Goal: Task Accomplishment & Management: Use online tool/utility

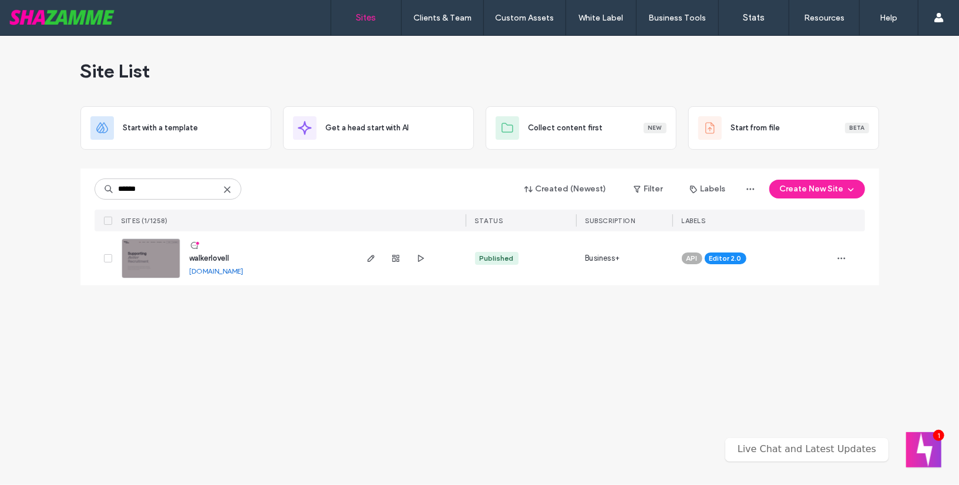
type input "******"
click at [230, 261] on span "walkerlovell" at bounding box center [210, 258] width 40 height 9
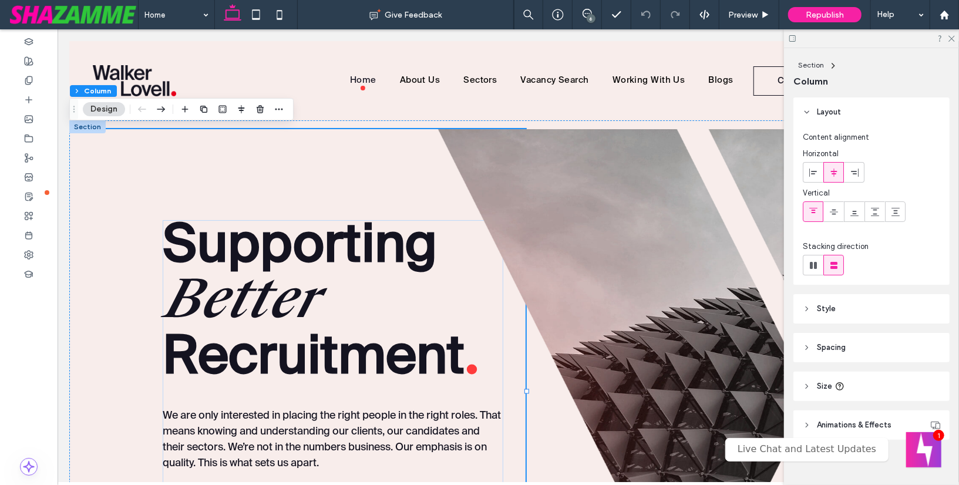
click at [87, 123] on div at bounding box center [87, 126] width 36 height 13
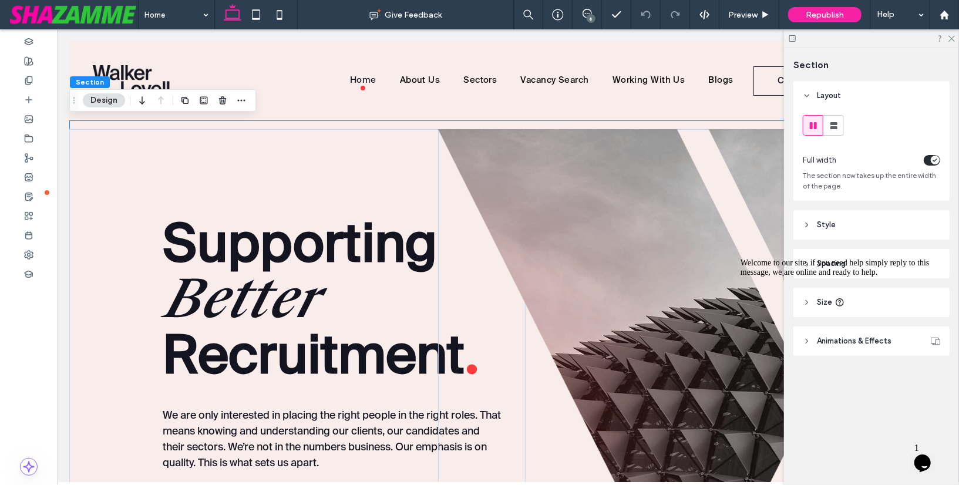
click at [828, 220] on span "Style" at bounding box center [826, 225] width 19 height 12
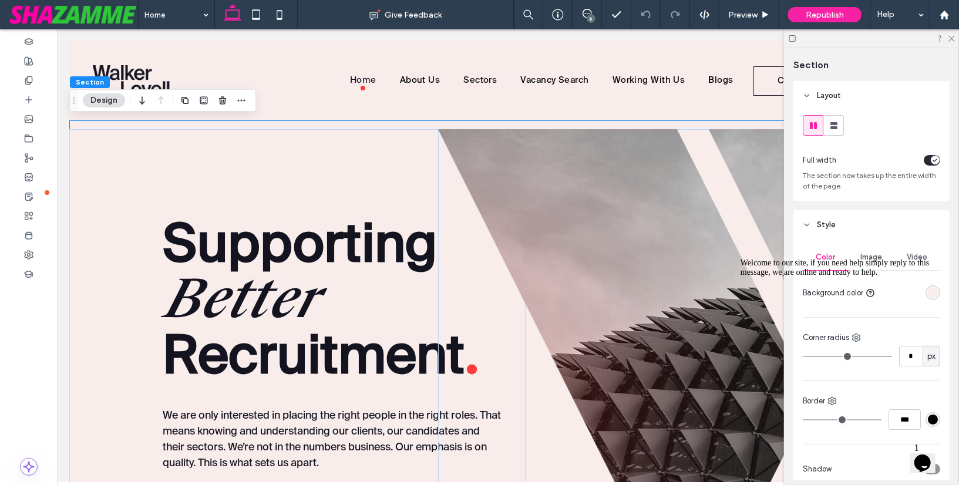
click at [872, 258] on div "Welcome to our site, if you need help simply reply to this message, we are onli…" at bounding box center [845, 267] width 211 height 19
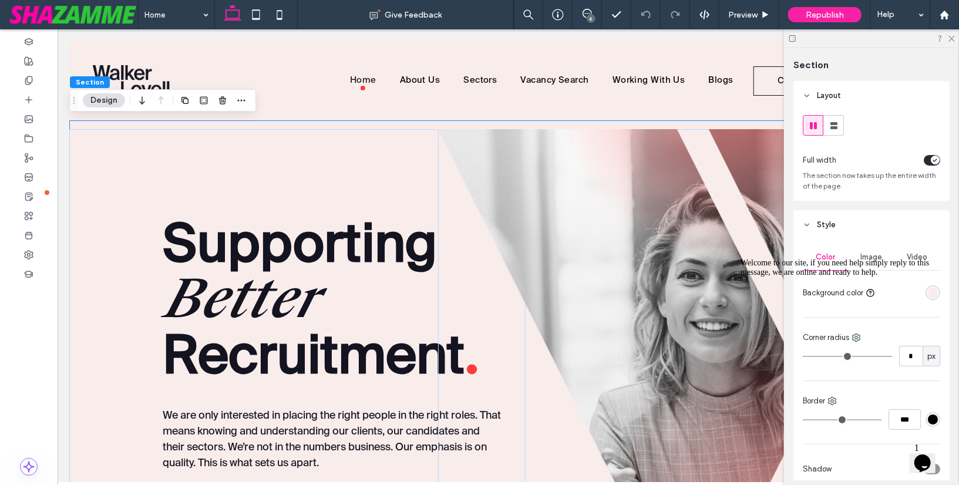
click at [872, 258] on div "Welcome to our site, if you need help simply reply to this message, we are onli…" at bounding box center [845, 267] width 211 height 19
drag, startPoint x: 930, startPoint y: 340, endPoint x: 1648, endPoint y: 556, distance: 749.9
click at [740, 258] on icon "Chat attention grabber" at bounding box center [740, 258] width 0 height 0
click at [874, 256] on span "Image" at bounding box center [872, 257] width 22 height 9
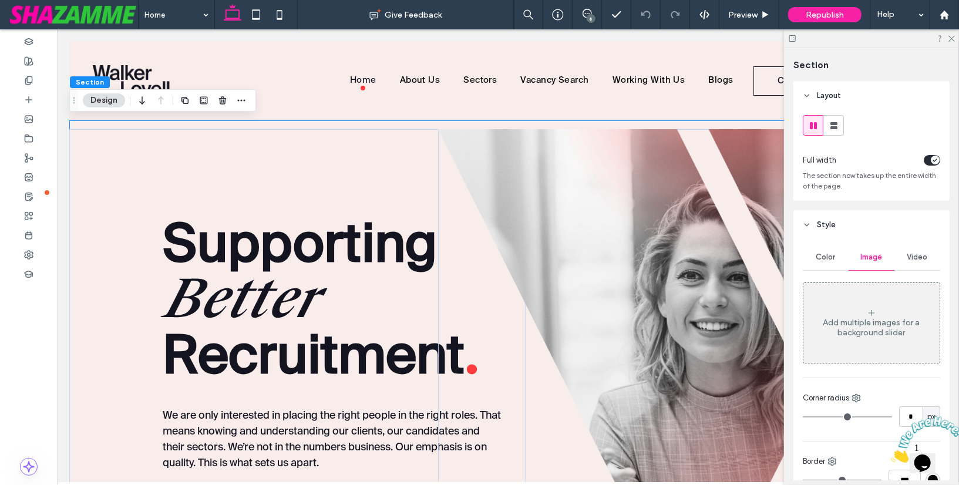
click at [477, 212] on div at bounding box center [692, 367] width 509 height 477
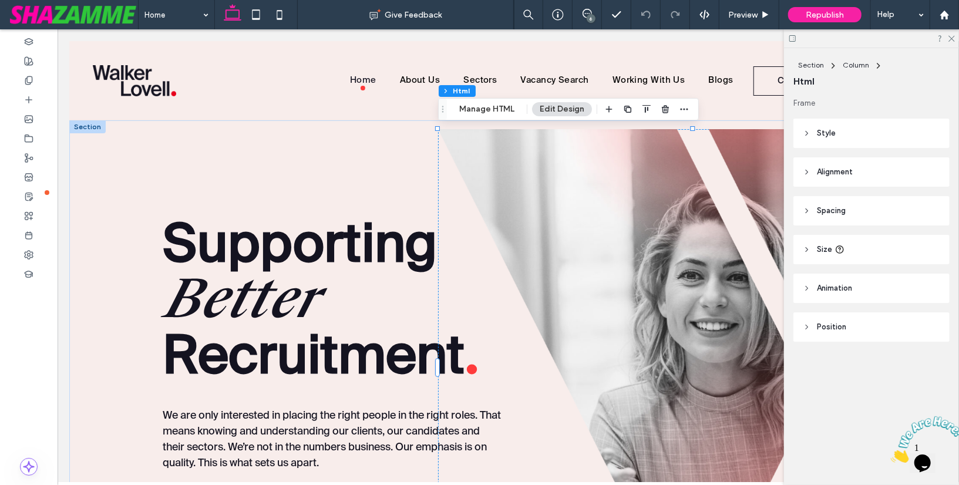
click at [831, 128] on span "Style" at bounding box center [826, 133] width 19 height 12
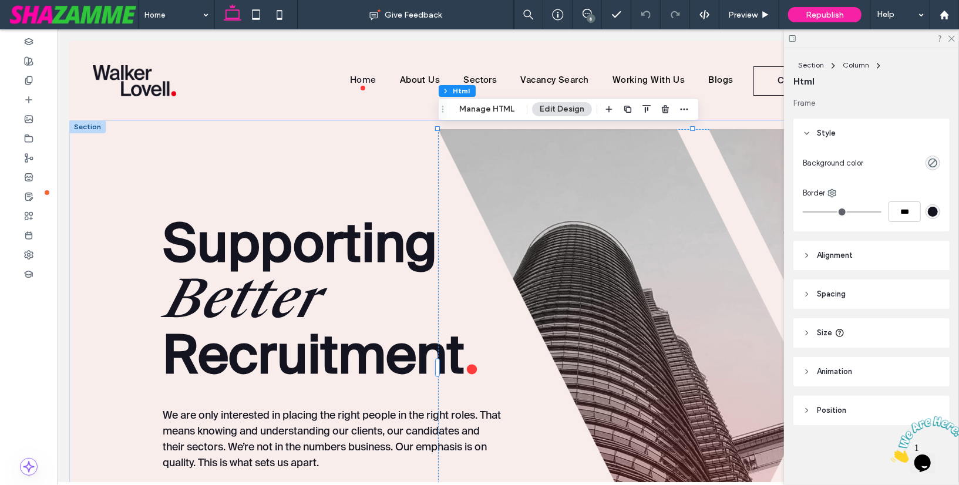
click at [698, 206] on div at bounding box center [692, 367] width 509 height 477
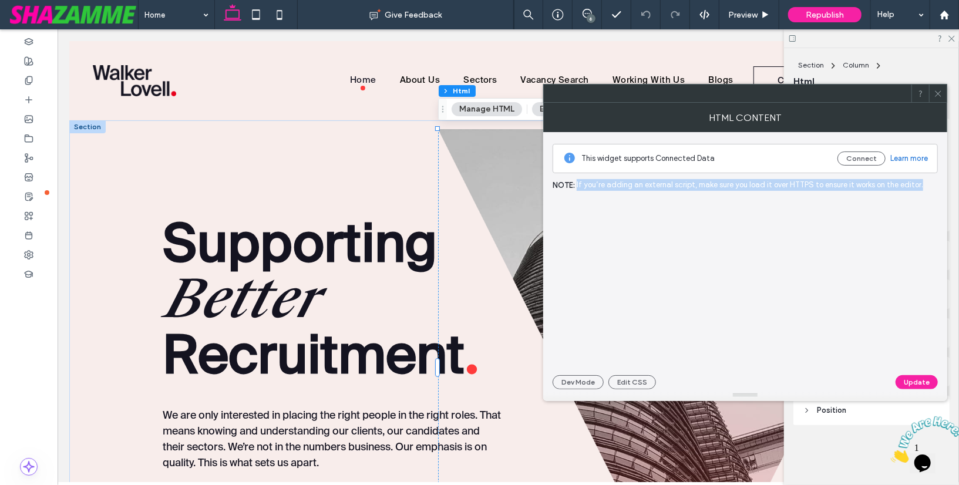
click at [698, 207] on div at bounding box center [746, 281] width 386 height 166
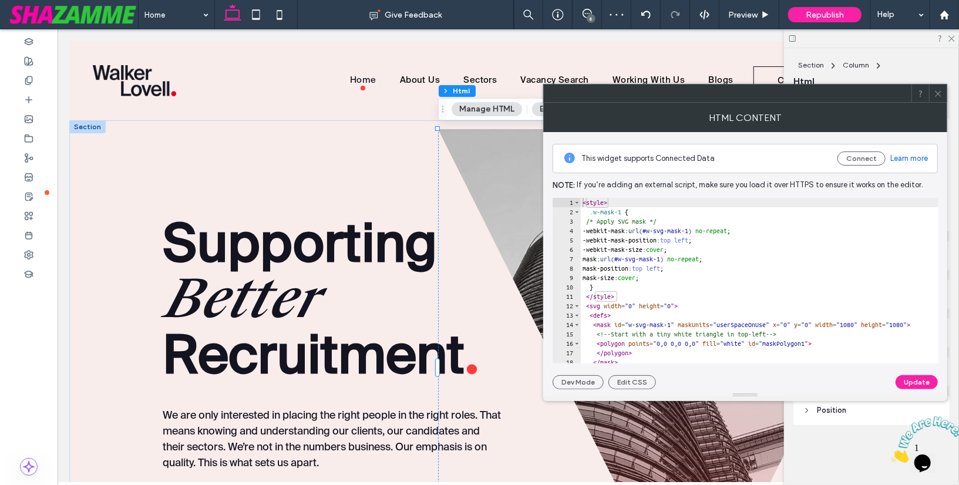
click at [934, 92] on icon at bounding box center [938, 93] width 9 height 9
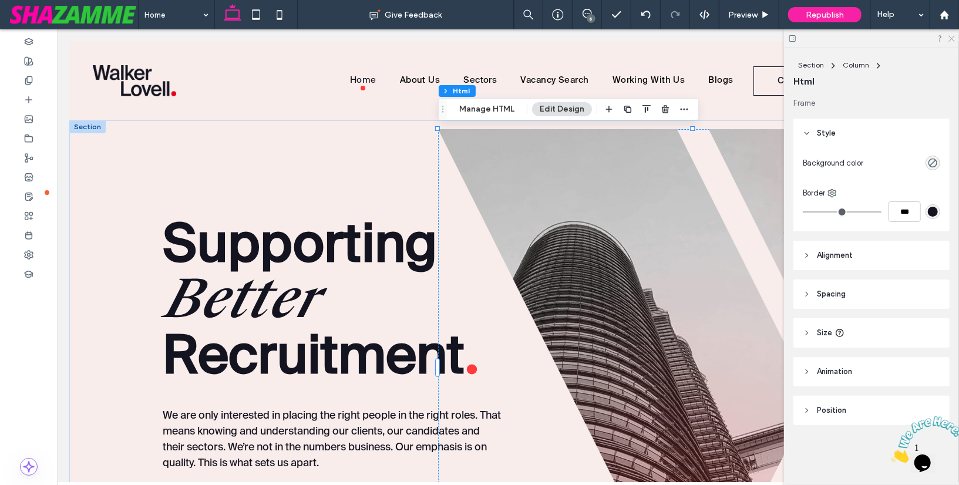
click at [954, 34] on icon at bounding box center [951, 38] width 8 height 8
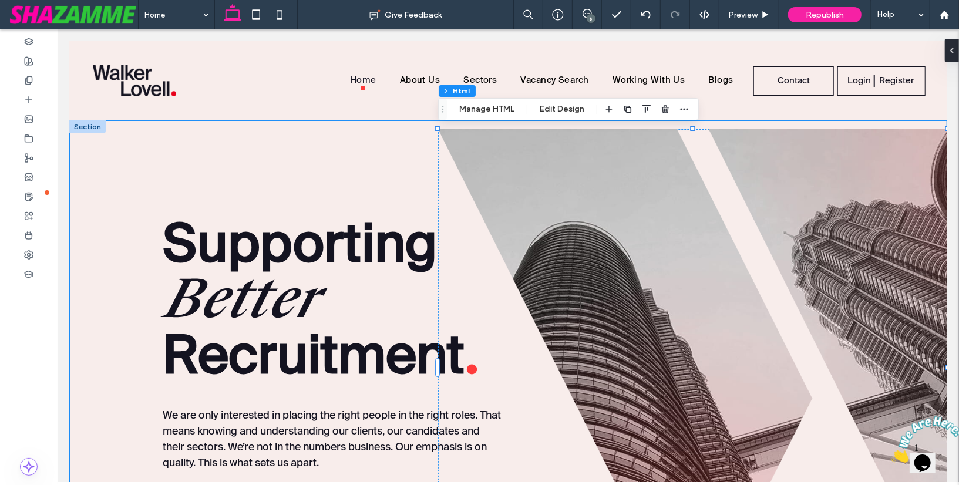
click at [843, 123] on div "Supporting Better Recruitment . We are only interested in placing the right peo…" at bounding box center [508, 389] width 878 height 539
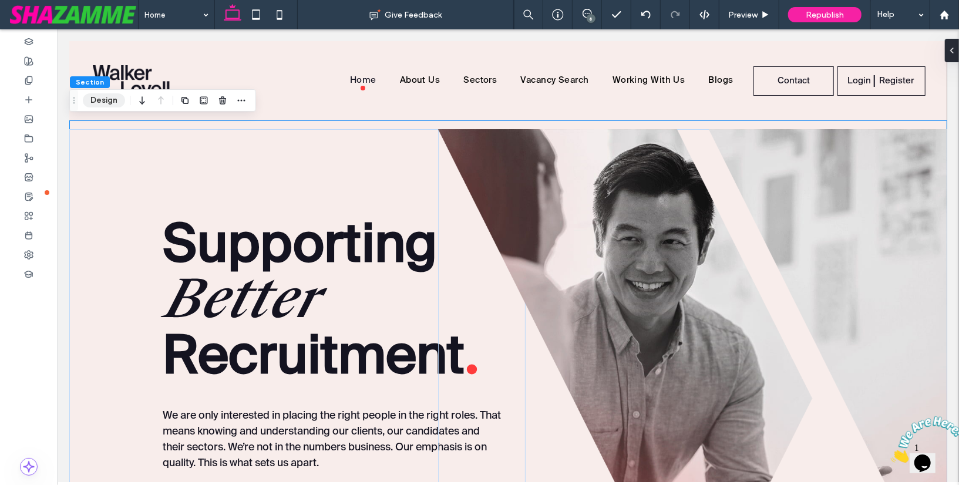
click at [98, 98] on button "Design" at bounding box center [104, 100] width 42 height 14
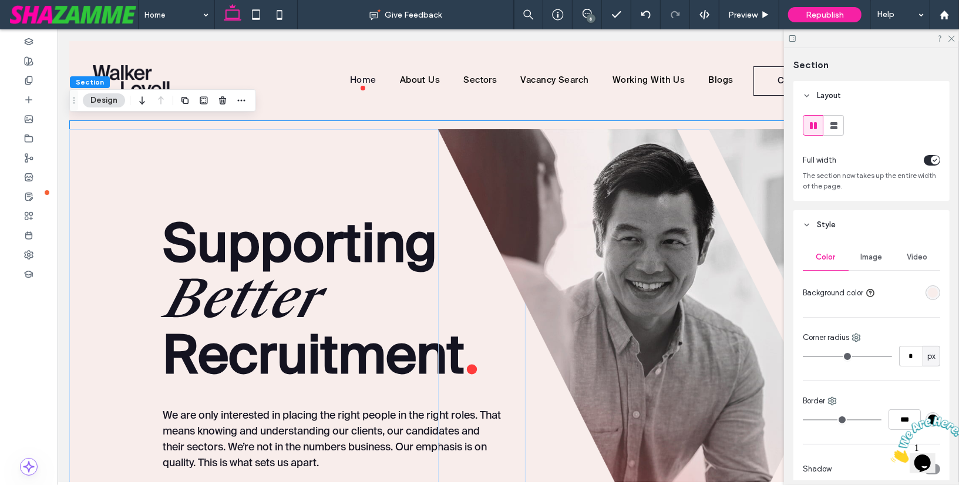
click at [873, 253] on span "Image" at bounding box center [872, 257] width 22 height 9
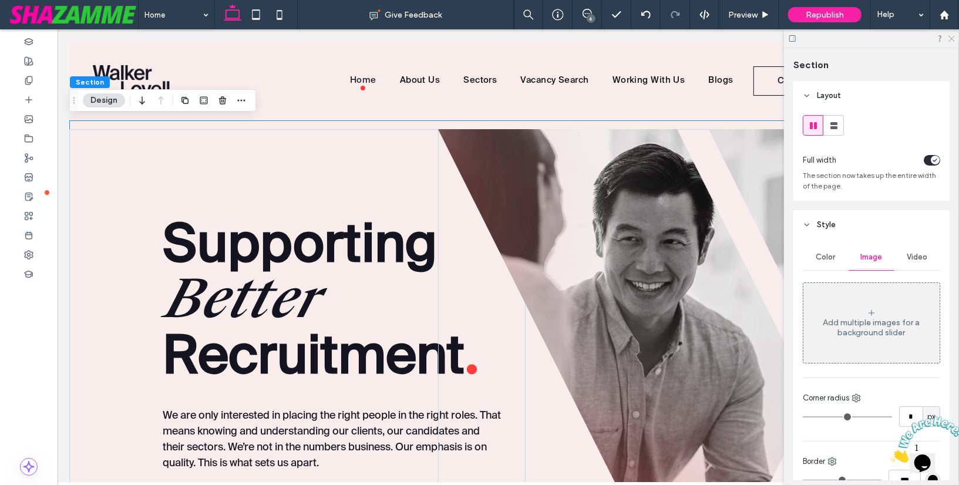
click at [953, 36] on icon at bounding box center [951, 38] width 8 height 8
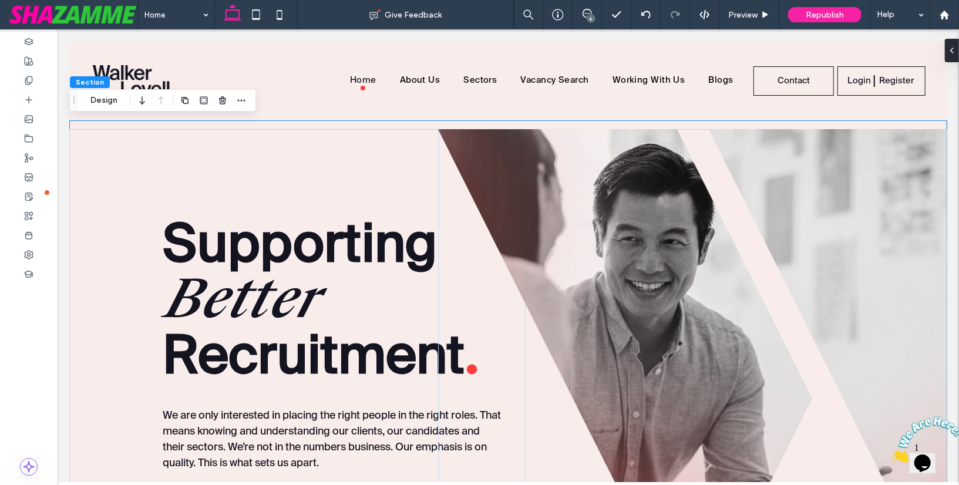
click at [552, 467] on div at bounding box center [692, 367] width 509 height 477
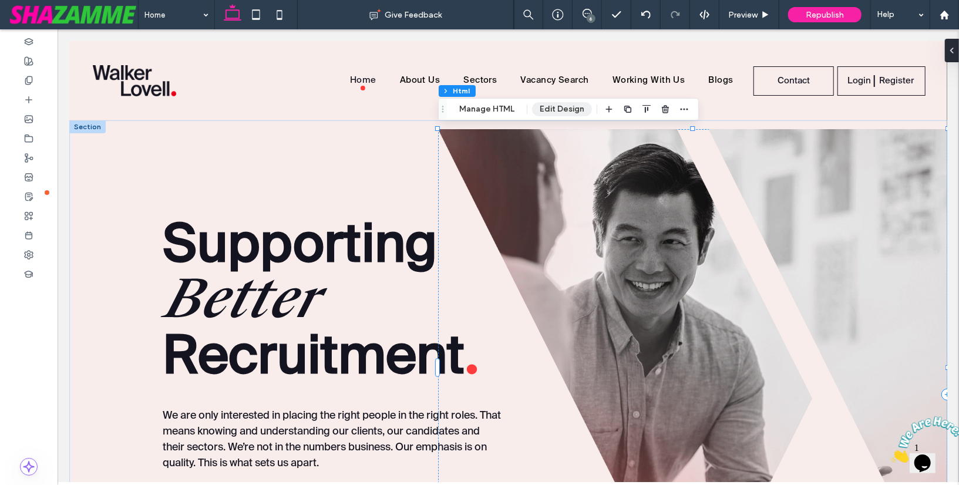
click at [552, 110] on button "Edit Design" at bounding box center [562, 109] width 60 height 14
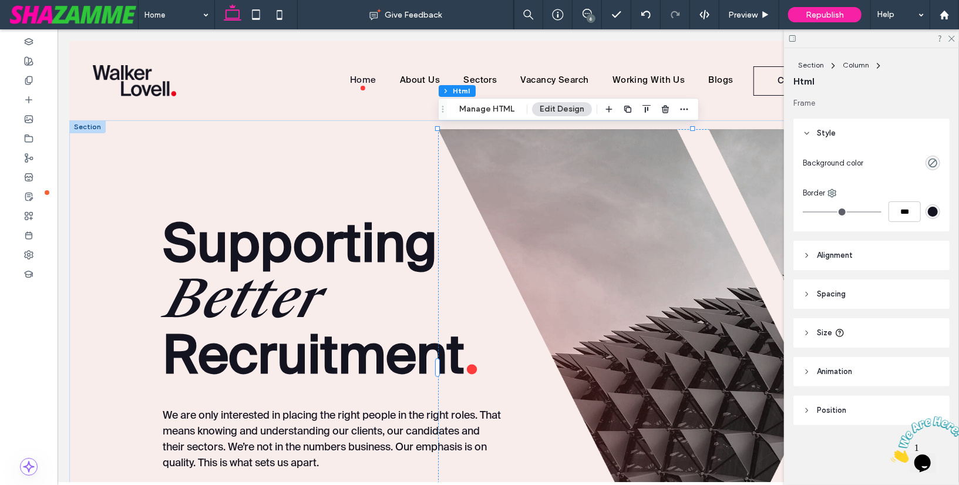
click at [834, 251] on span "Alignment" at bounding box center [835, 256] width 36 height 12
click at [890, 454] on icon "Close" at bounding box center [890, 459] width 0 height 10
click at [809, 409] on icon at bounding box center [807, 410] width 8 height 8
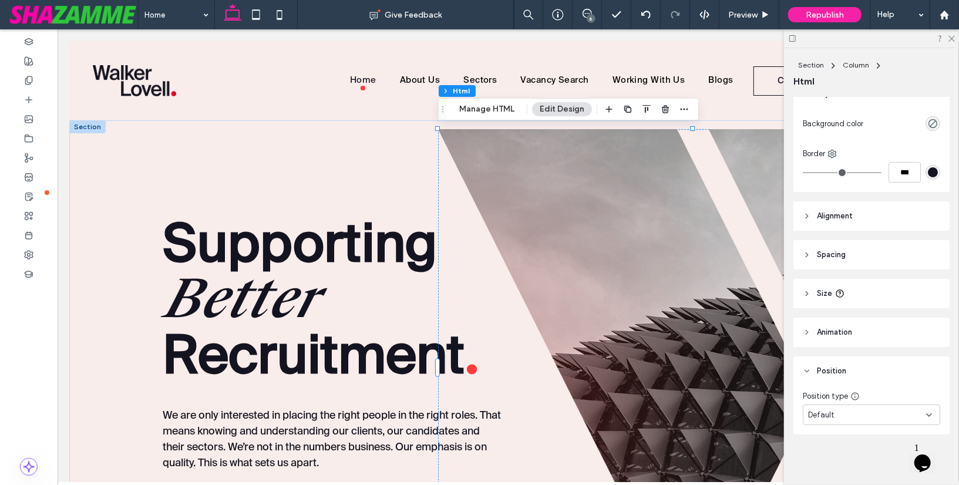
click at [806, 369] on icon at bounding box center [807, 371] width 8 height 8
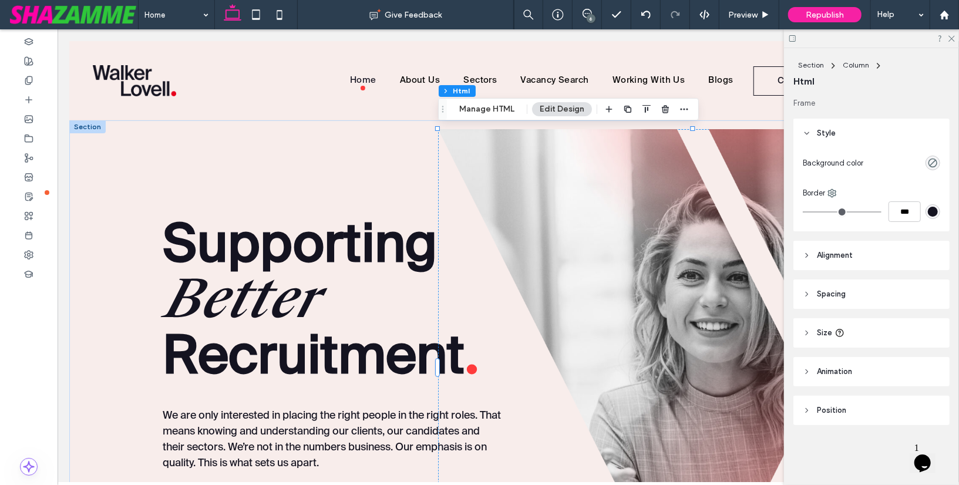
scroll to position [0, 0]
click at [807, 332] on icon at bounding box center [807, 333] width 8 height 8
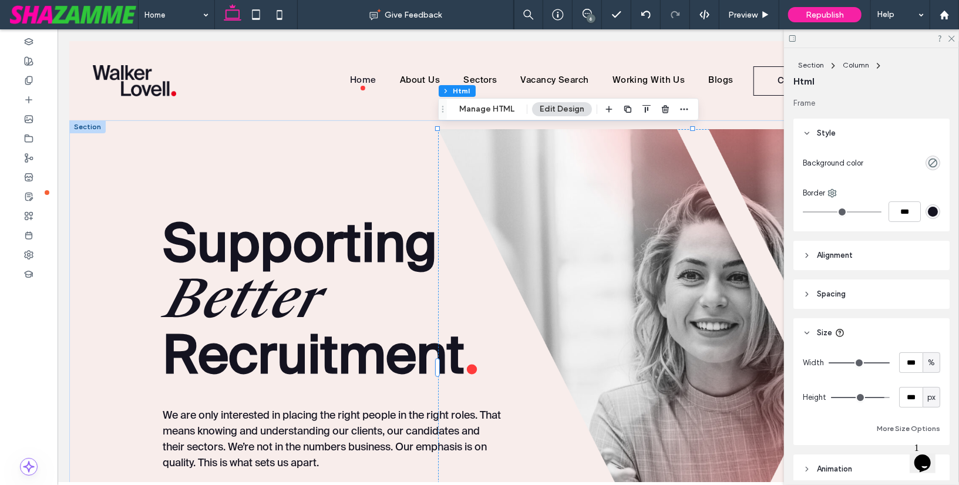
click at [807, 332] on icon at bounding box center [807, 333] width 8 height 8
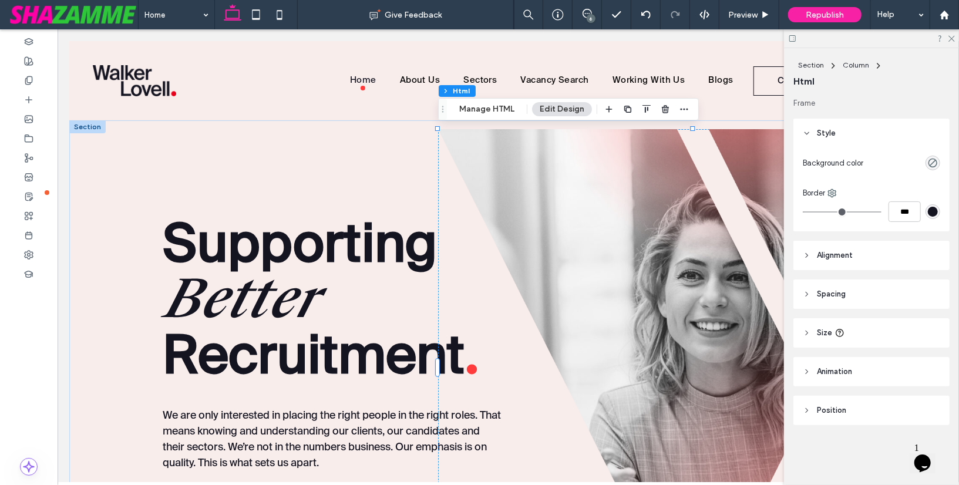
click at [805, 258] on icon at bounding box center [807, 255] width 8 height 8
click at [807, 132] on icon at bounding box center [807, 133] width 8 height 8
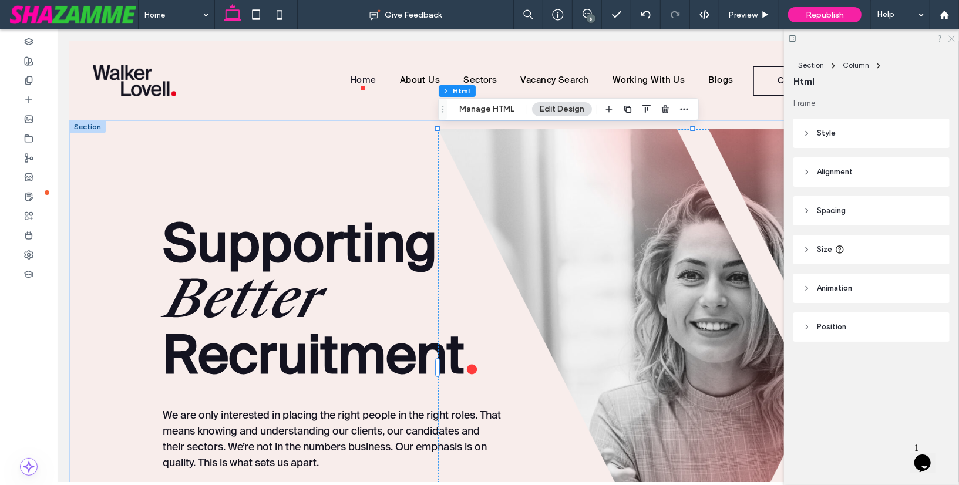
click at [950, 36] on icon at bounding box center [951, 38] width 8 height 8
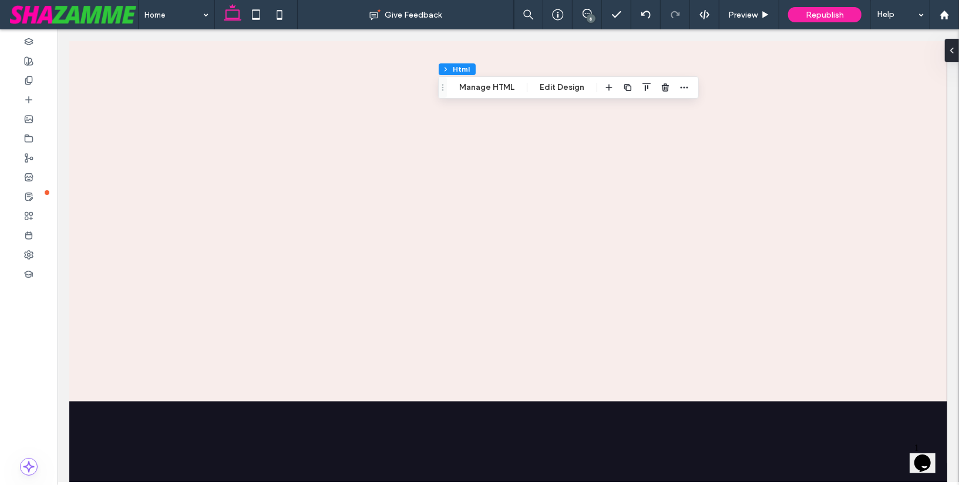
scroll to position [1253, 0]
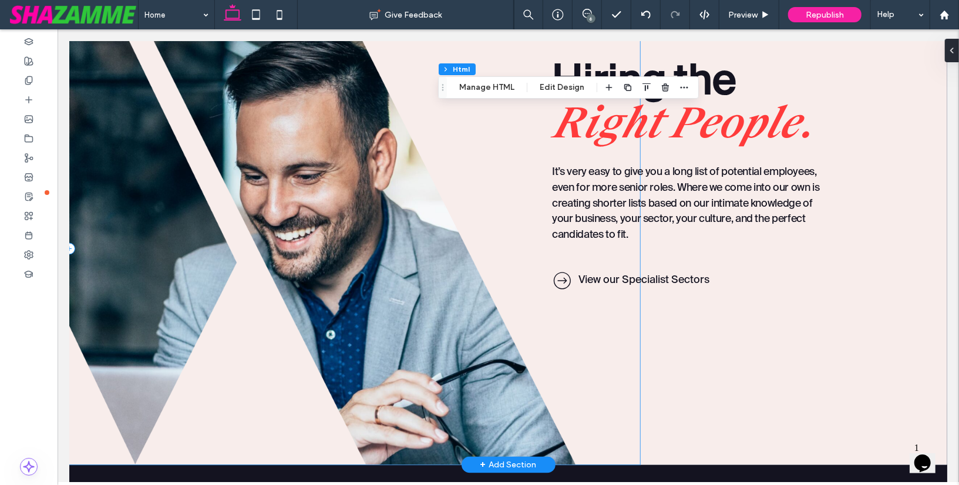
click at [193, 230] on div at bounding box center [354, 248] width 571 height 432
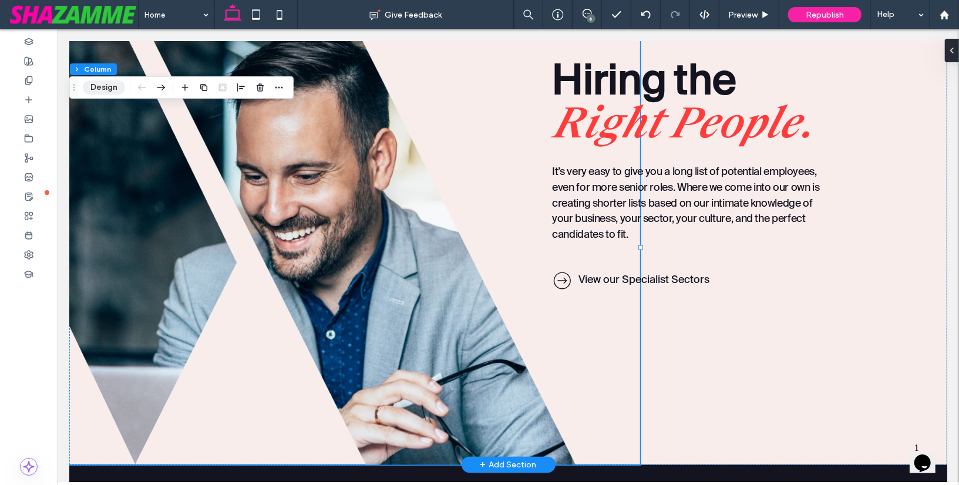
click at [100, 88] on button "Design" at bounding box center [104, 87] width 42 height 14
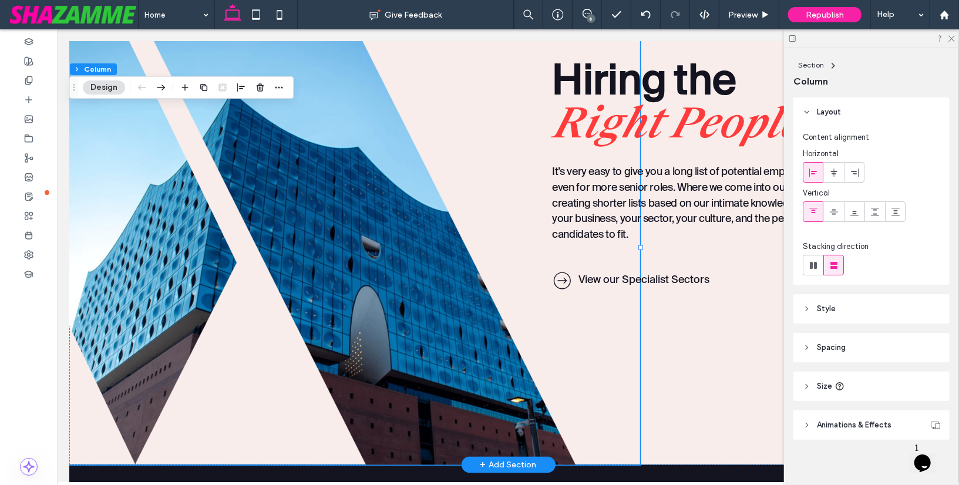
click at [824, 315] on header "Style" at bounding box center [871, 308] width 156 height 29
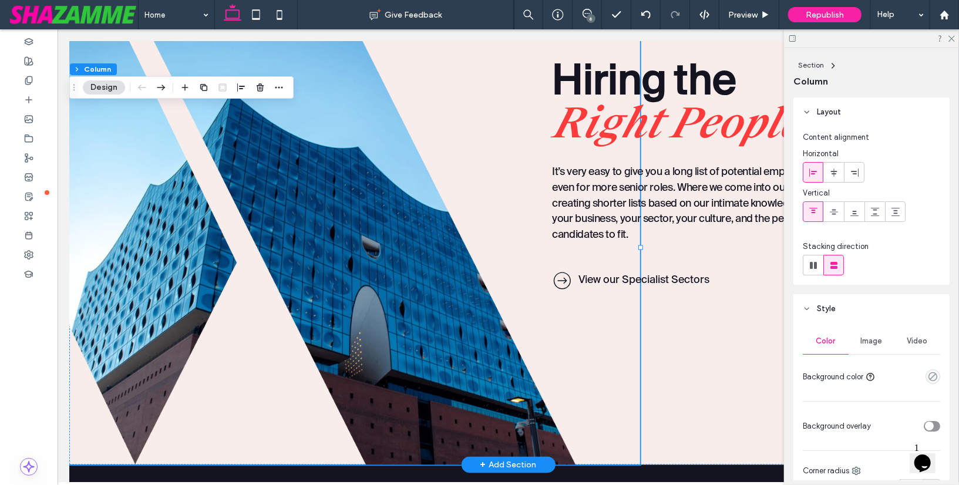
scroll to position [112, 0]
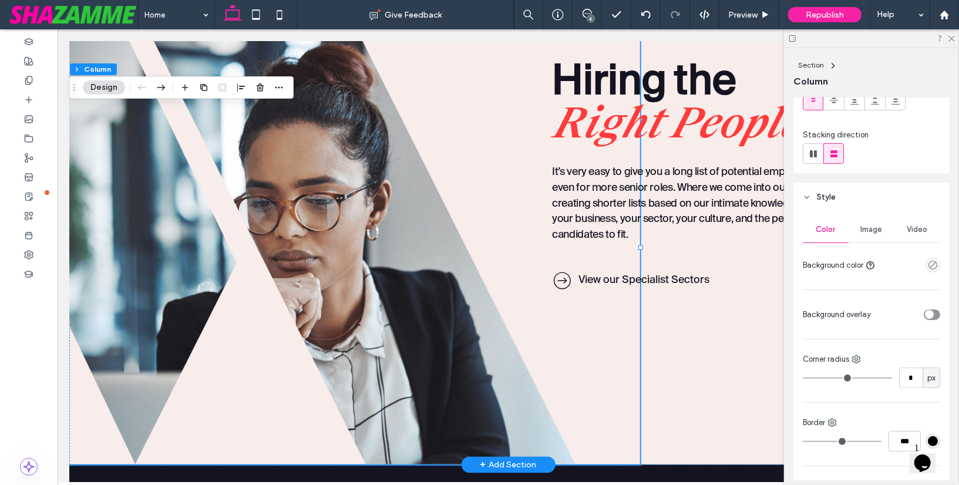
click at [872, 230] on span "Image" at bounding box center [872, 229] width 22 height 9
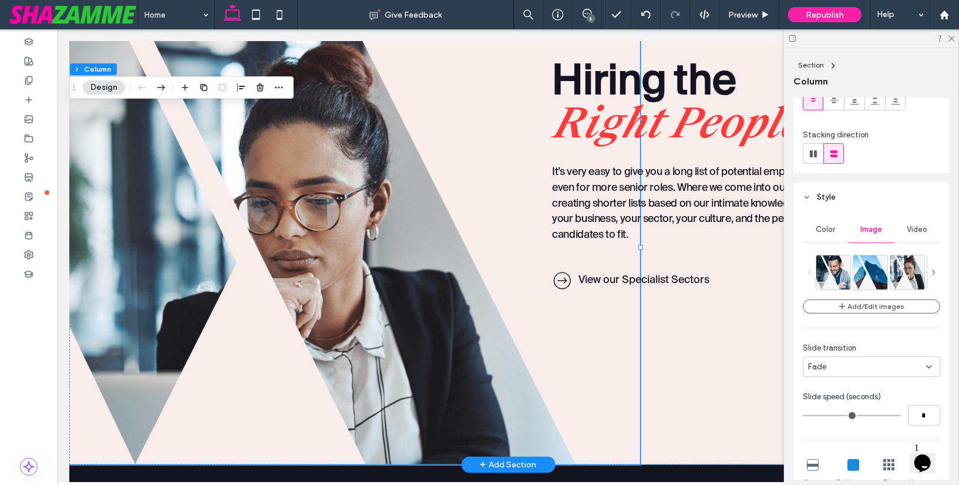
click at [931, 270] on icon at bounding box center [934, 272] width 8 height 8
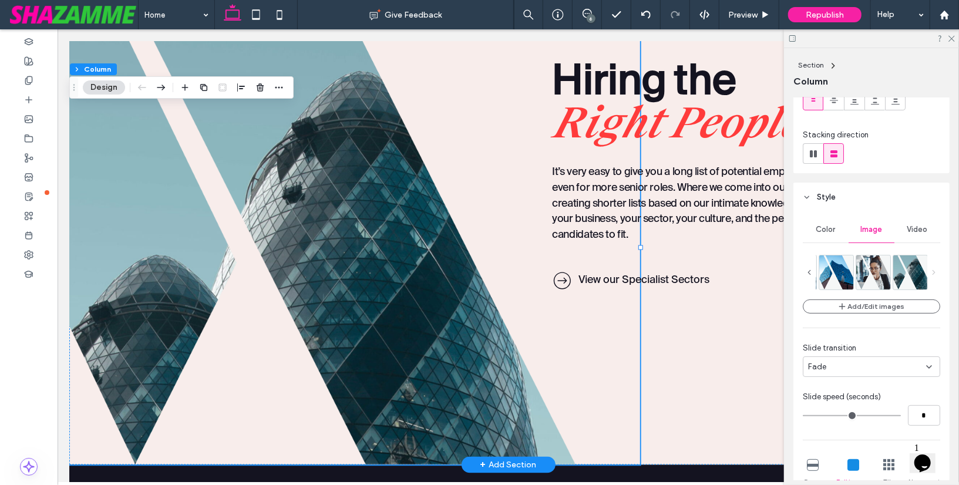
click at [808, 271] on icon at bounding box center [809, 272] width 8 height 8
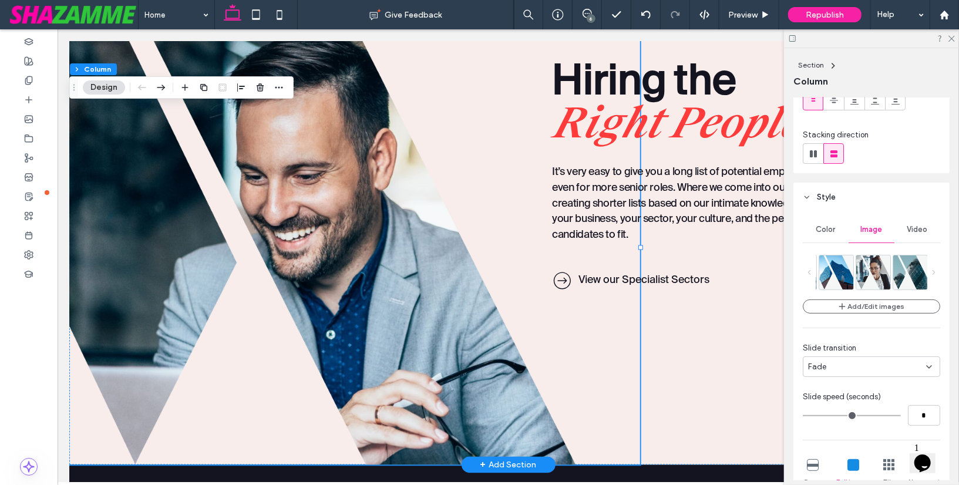
scroll to position [0, 0]
click at [933, 271] on icon at bounding box center [934, 272] width 8 height 8
click at [950, 38] on icon at bounding box center [951, 38] width 8 height 8
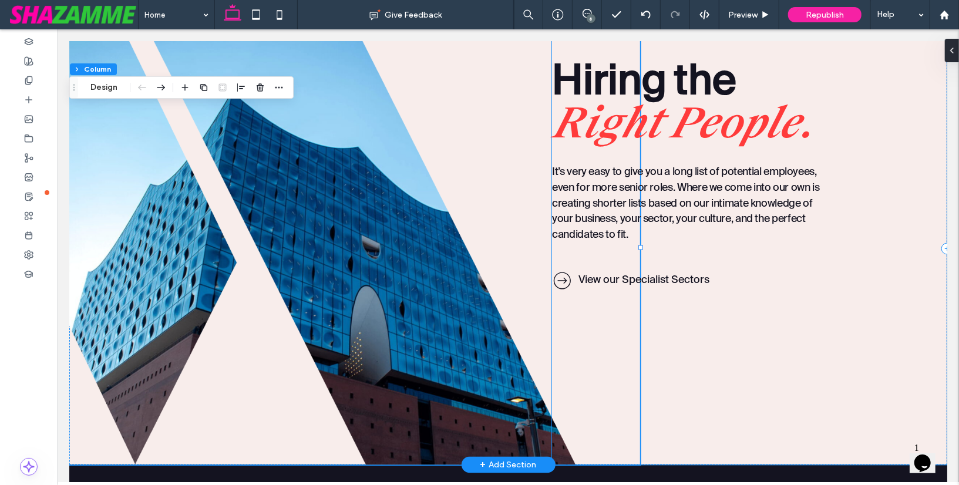
click at [892, 264] on div "Hiring the Right People ﻿ . It’s very easy to give you a long list of potential…" at bounding box center [748, 248] width 395 height 432
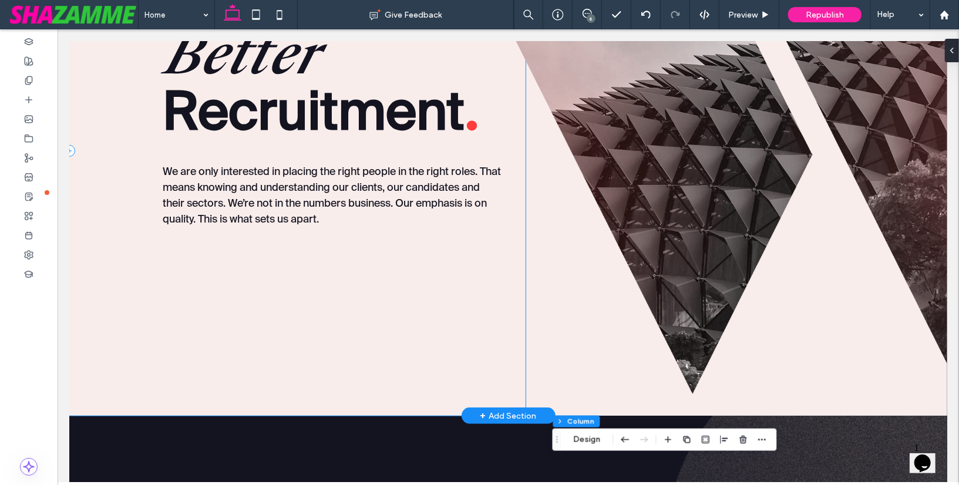
scroll to position [240, 0]
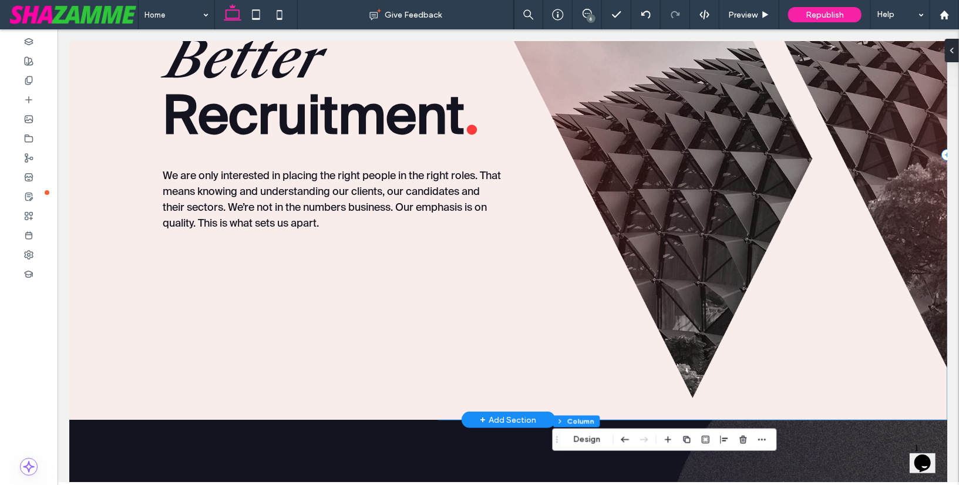
click at [699, 379] on div at bounding box center [692, 154] width 509 height 530
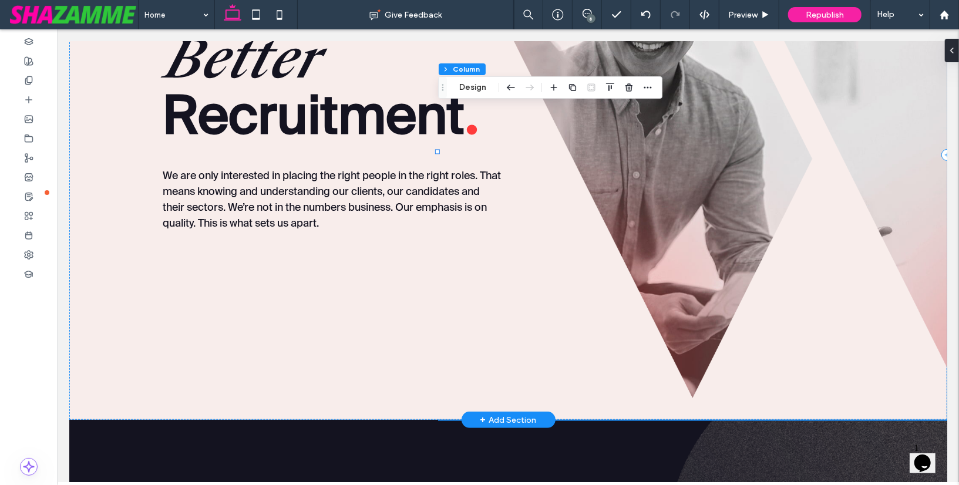
click at [698, 377] on div at bounding box center [692, 154] width 509 height 530
click at [478, 93] on button "Design" at bounding box center [473, 87] width 42 height 14
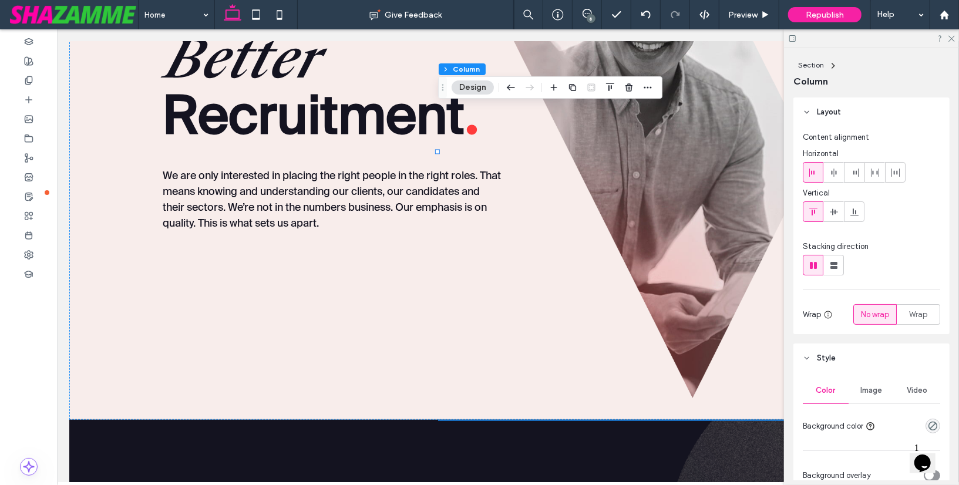
click at [874, 388] on span "Image" at bounding box center [872, 390] width 22 height 9
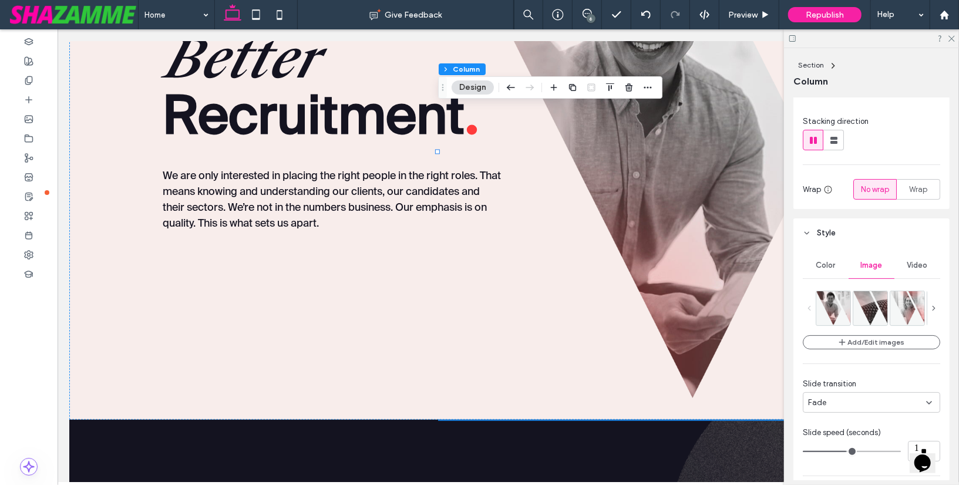
scroll to position [137, 0]
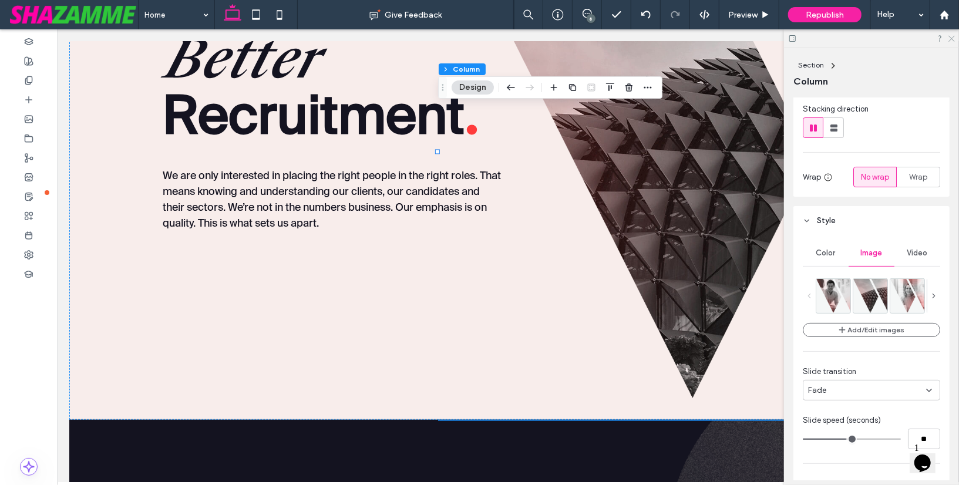
click at [954, 41] on use at bounding box center [951, 39] width 6 height 6
